Goal: Information Seeking & Learning: Learn about a topic

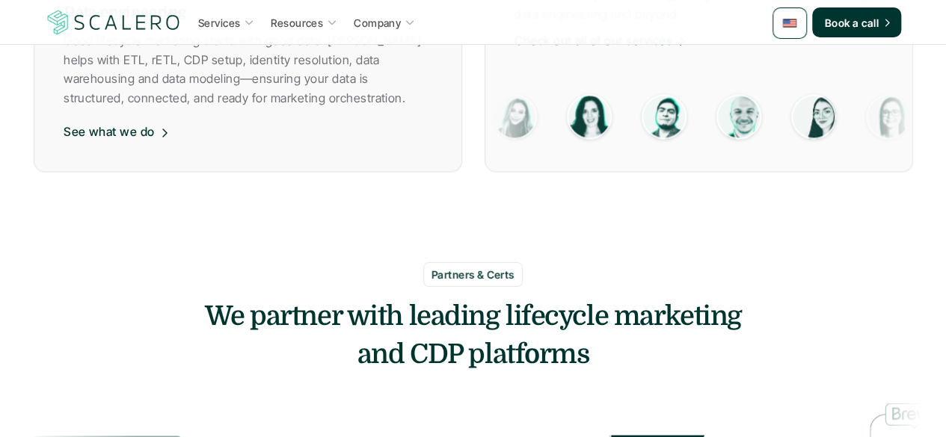
scroll to position [1279, 0]
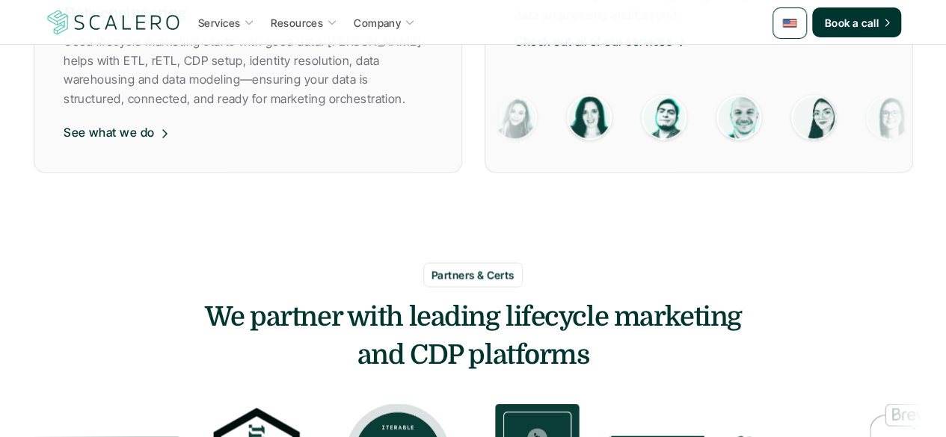
drag, startPoint x: 410, startPoint y: 333, endPoint x: 833, endPoint y: 311, distance: 424.4
click at [833, 311] on h3 "We partner with leading lifecycle marketing and CDP platforms" at bounding box center [473, 335] width 897 height 75
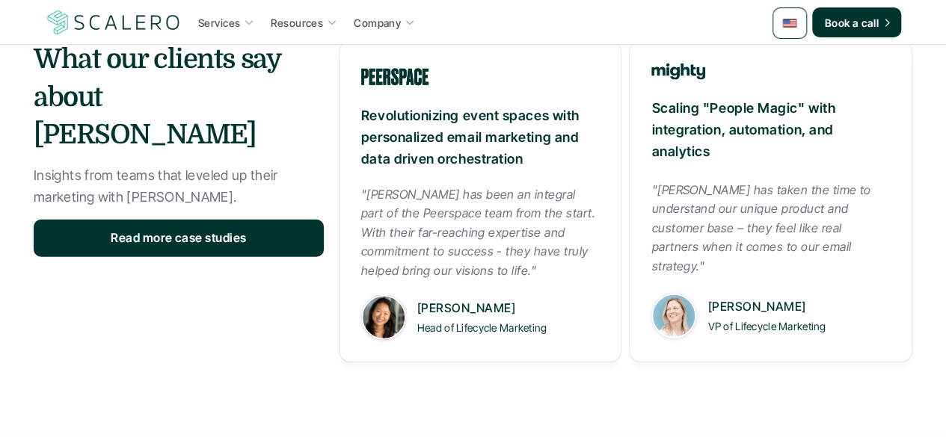
scroll to position [1921, 0]
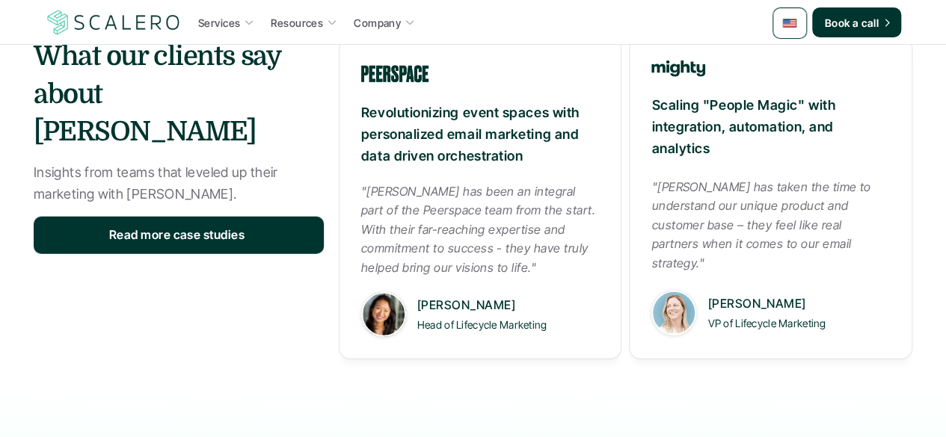
click at [158, 226] on p "Read more case studies" at bounding box center [177, 235] width 136 height 19
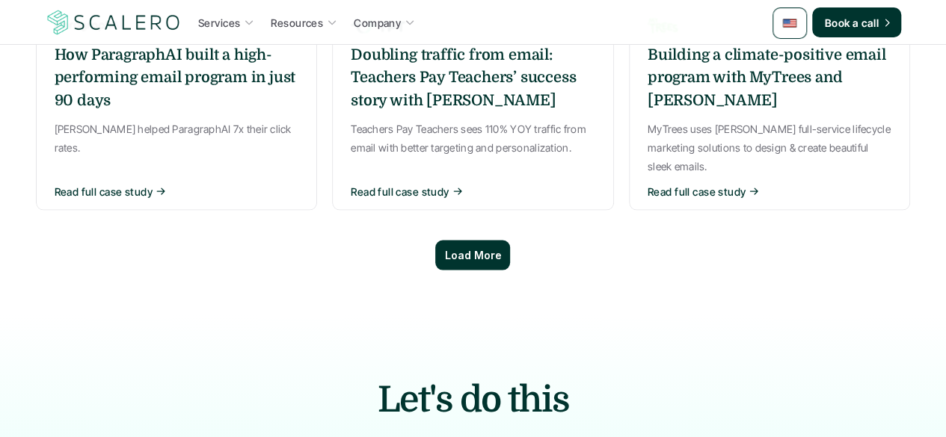
scroll to position [1319, 0]
click at [501, 241] on div "Load More" at bounding box center [472, 256] width 75 height 30
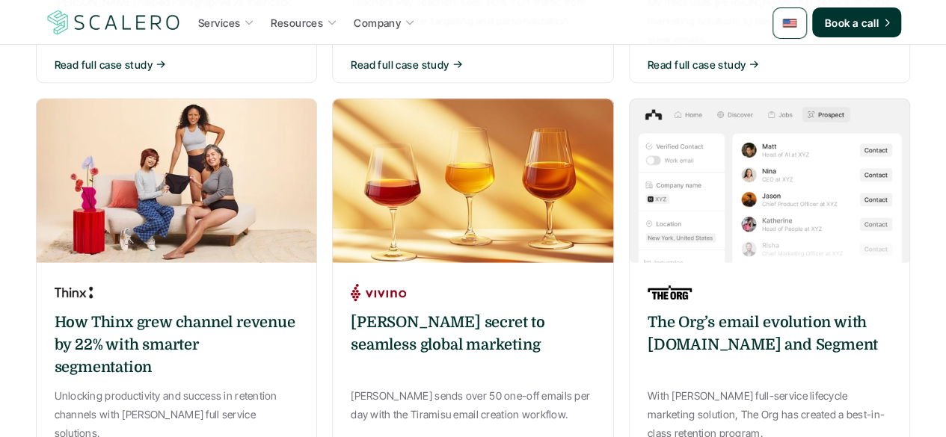
scroll to position [1447, 0]
click at [414, 311] on h6 "[PERSON_NAME] secret to seamless global marketing" at bounding box center [473, 333] width 244 height 45
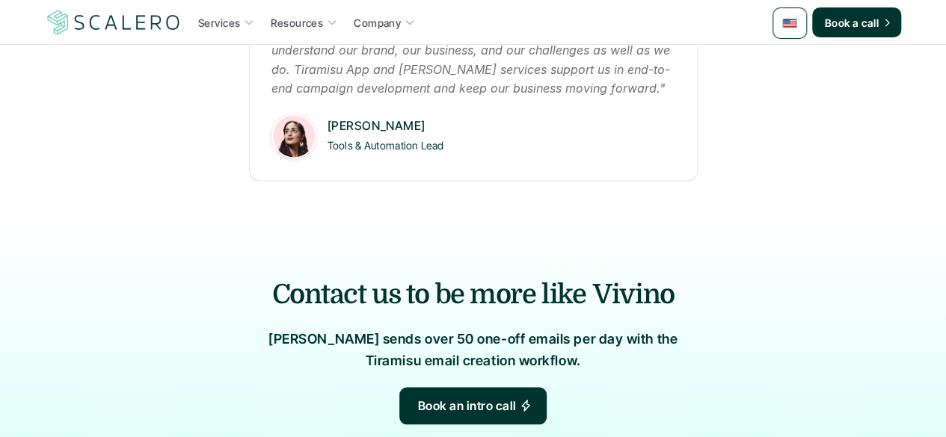
scroll to position [1042, 0]
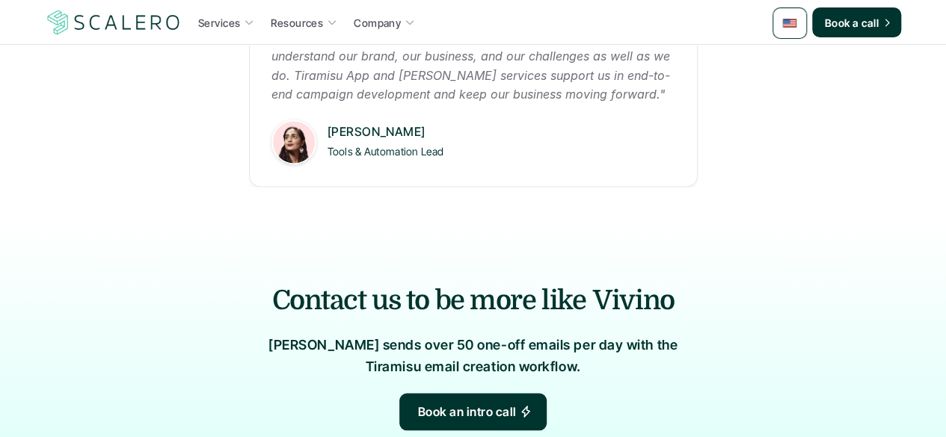
click at [348, 123] on p "[PERSON_NAME]" at bounding box center [501, 132] width 348 height 19
click at [303, 120] on img at bounding box center [293, 142] width 45 height 45
drag, startPoint x: 395, startPoint y: 80, endPoint x: 321, endPoint y: 71, distance: 74.5
click at [321, 120] on div "[PERSON_NAME] Tools & Automation Lead" at bounding box center [473, 142] width 404 height 45
click at [437, 59] on div ""As a global business, it’s critical for us to work with teams who understand o…" at bounding box center [473, 95] width 449 height 181
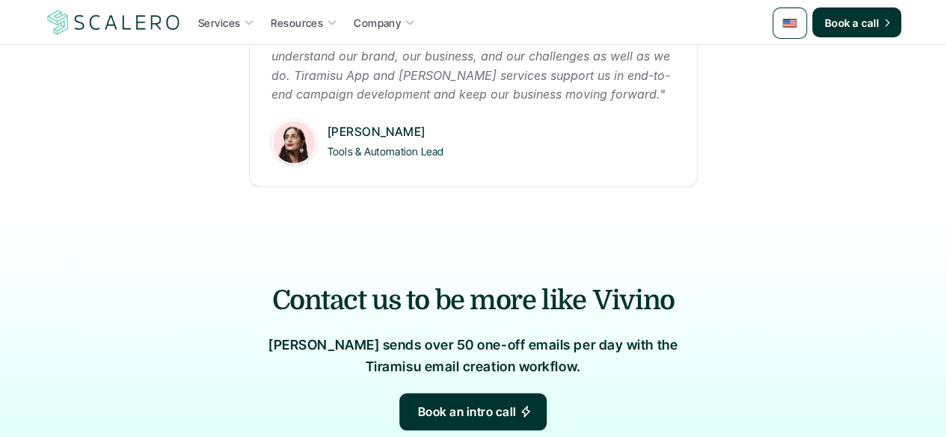
drag, startPoint x: 437, startPoint y: 59, endPoint x: 327, endPoint y: 74, distance: 110.9
click at [327, 74] on div ""As a global business, it’s critical for us to work with teams who understand o…" at bounding box center [473, 95] width 449 height 181
copy p "[PERSON_NAME]"
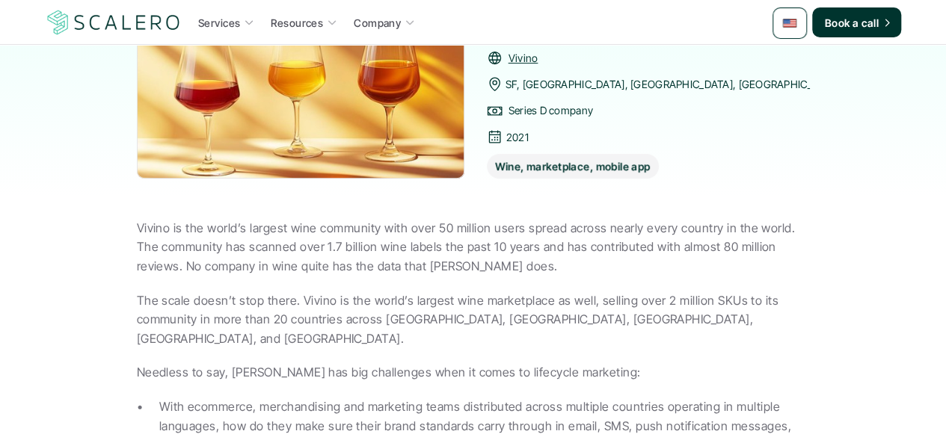
scroll to position [0, 0]
